Goal: Register for event/course

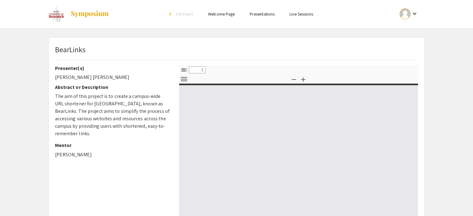
select select "custom"
type input "0"
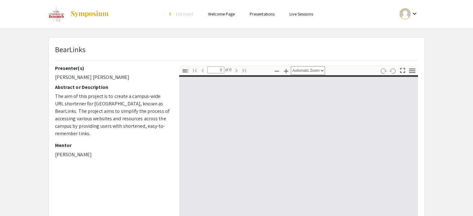
select select "custom"
type input "1"
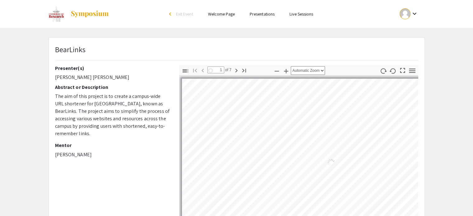
select select "auto"
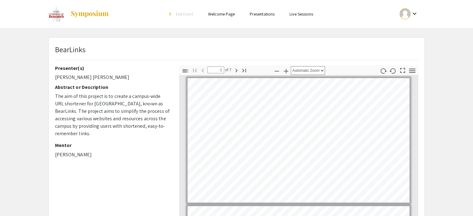
click at [415, 16] on mat-icon "keyboard_arrow_down" at bounding box center [414, 13] width 7 height 7
click at [415, 15] on div at bounding box center [236, 108] width 473 height 216
click at [177, 14] on span "Exit Event" at bounding box center [184, 14] width 17 height 6
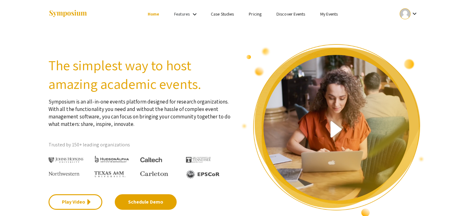
click at [331, 12] on link "My Events" at bounding box center [329, 14] width 18 height 6
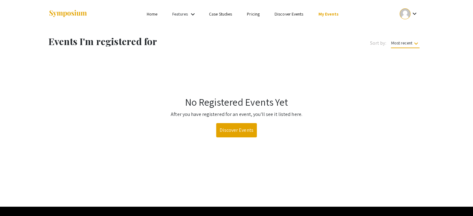
click at [150, 14] on link "Home" at bounding box center [152, 14] width 11 height 6
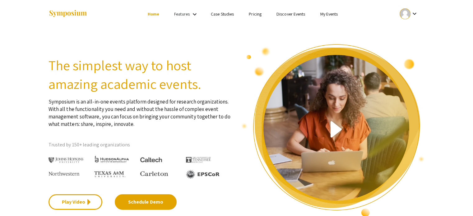
click at [291, 13] on link "Discover Events" at bounding box center [291, 14] width 29 height 6
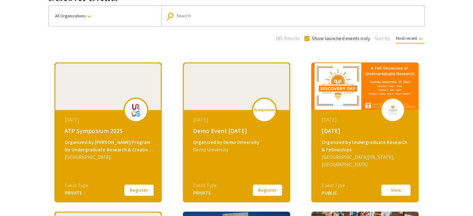
scroll to position [45, 0]
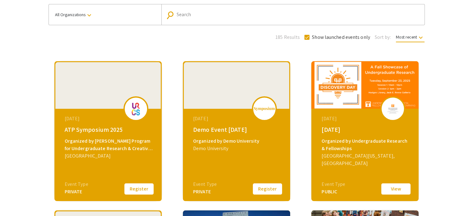
click at [135, 189] on button "Register" at bounding box center [139, 189] width 31 height 13
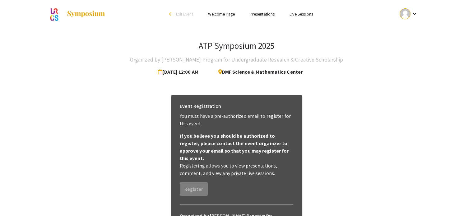
click at [268, 16] on link "Presentations" at bounding box center [262, 14] width 25 height 6
click at [415, 13] on mat-icon "keyboard_arrow_down" at bounding box center [414, 13] width 7 height 7
click at [408, 26] on button "My Account" at bounding box center [412, 30] width 38 height 15
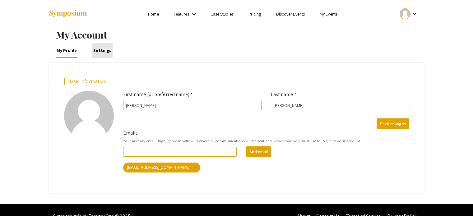
click at [102, 51] on link "Settings" at bounding box center [102, 50] width 20 height 15
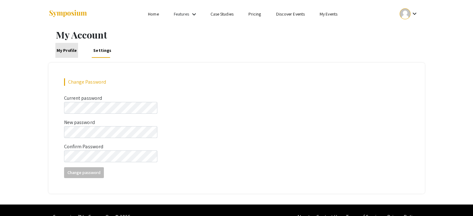
click at [68, 54] on link "My Profile" at bounding box center [66, 50] width 23 height 15
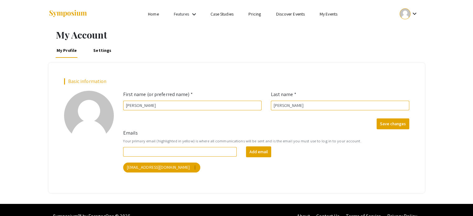
click at [193, 14] on mat-icon "keyboard_arrow_down" at bounding box center [193, 14] width 7 height 7
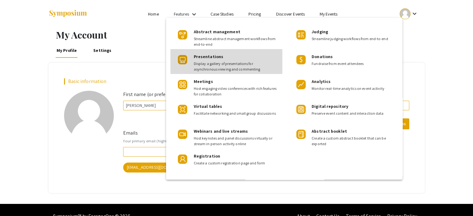
click at [212, 57] on span "Presentations" at bounding box center [209, 57] width 30 height 6
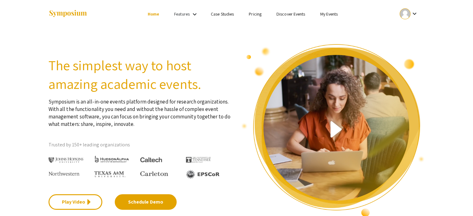
click at [324, 15] on link "My Events" at bounding box center [329, 14] width 18 height 6
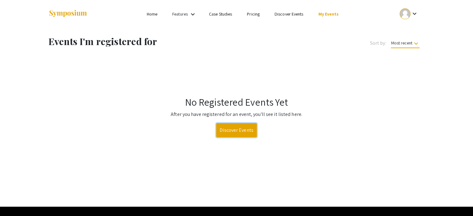
click at [243, 128] on link "Discover Events" at bounding box center [236, 130] width 41 height 14
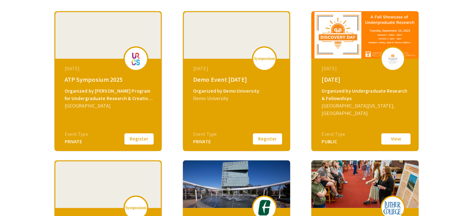
scroll to position [96, 0]
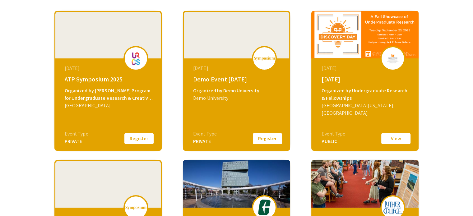
click at [86, 87] on div "Organized by [PERSON_NAME] Program for Undergraduate Research & Creative Schola…" at bounding box center [109, 94] width 88 height 15
click at [87, 84] on div "[DATE] ATP Symposium 2025 Organized by [PERSON_NAME] Program for Undergraduate …" at bounding box center [108, 98] width 107 height 78
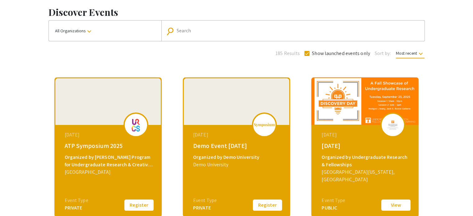
scroll to position [0, 0]
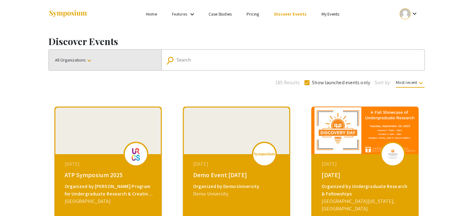
click at [111, 66] on button "All Organizations keyboard_arrow_down" at bounding box center [105, 60] width 113 height 21
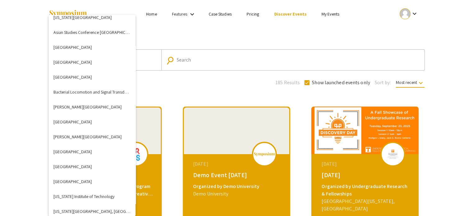
scroll to position [127, 0]
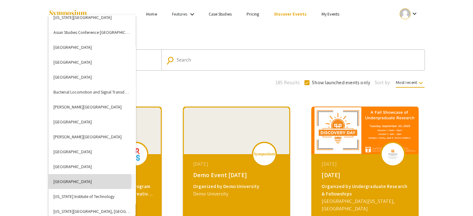
click at [77, 181] on button "[GEOGRAPHIC_DATA]" at bounding box center [92, 181] width 87 height 15
checkbox input "false"
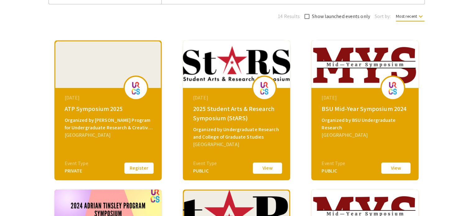
scroll to position [66, 0]
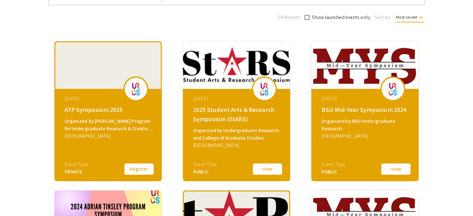
click at [395, 171] on button "View" at bounding box center [396, 169] width 31 height 13
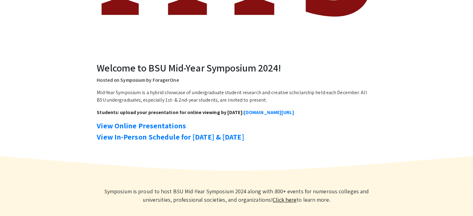
scroll to position [197, 0]
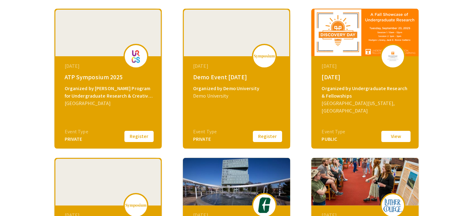
scroll to position [98, 0]
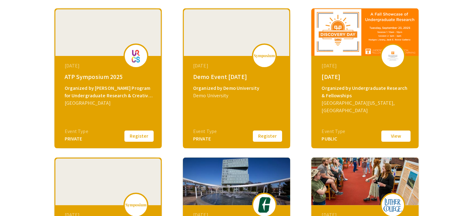
click at [137, 134] on button "Register" at bounding box center [139, 136] width 31 height 13
